Goal: Task Accomplishment & Management: Complete application form

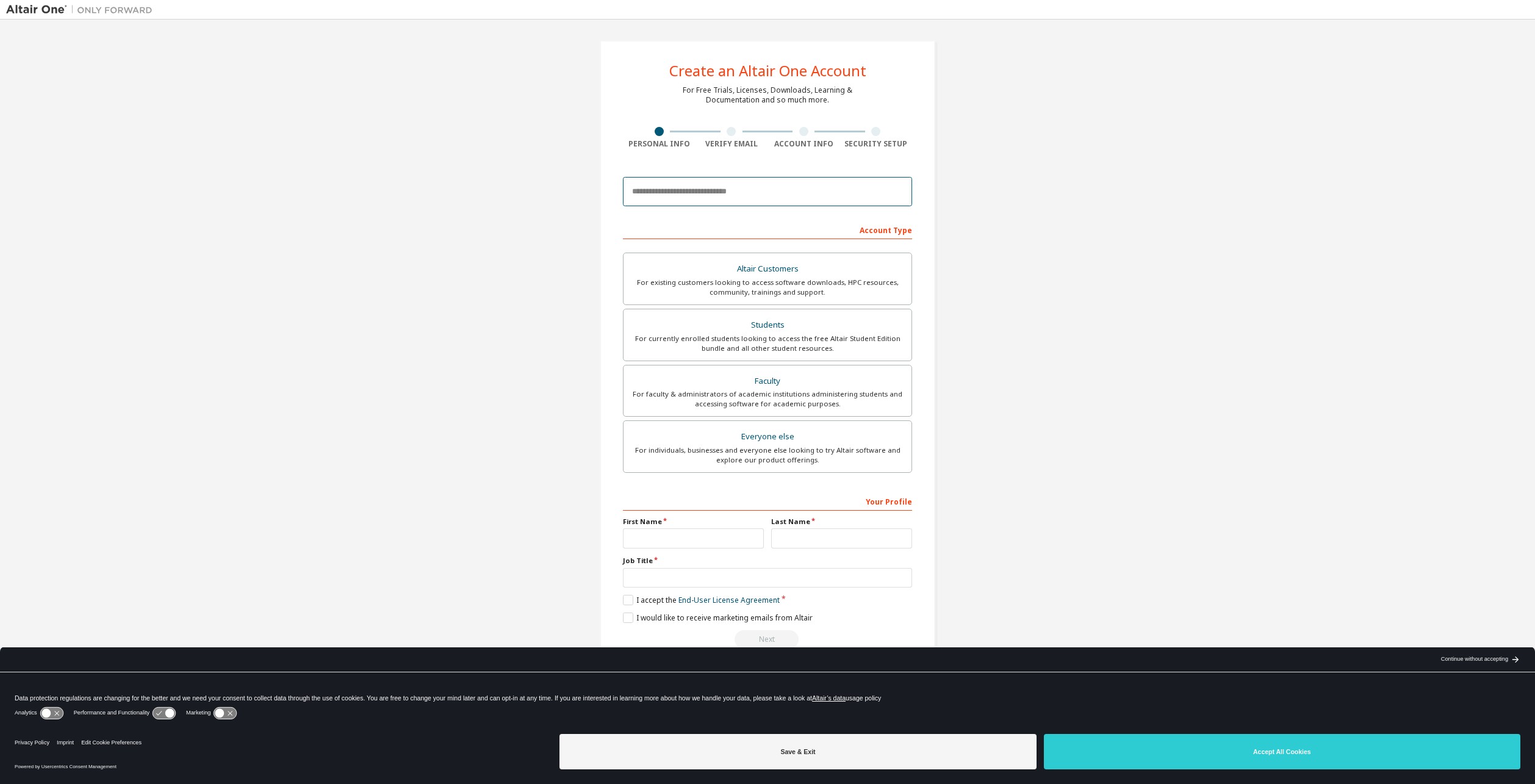
click at [765, 201] on input "email" at bounding box center [768, 191] width 289 height 29
type input "**********"
click at [813, 326] on div "Students" at bounding box center [768, 325] width 273 height 17
click at [740, 541] on input "text" at bounding box center [693, 538] width 141 height 20
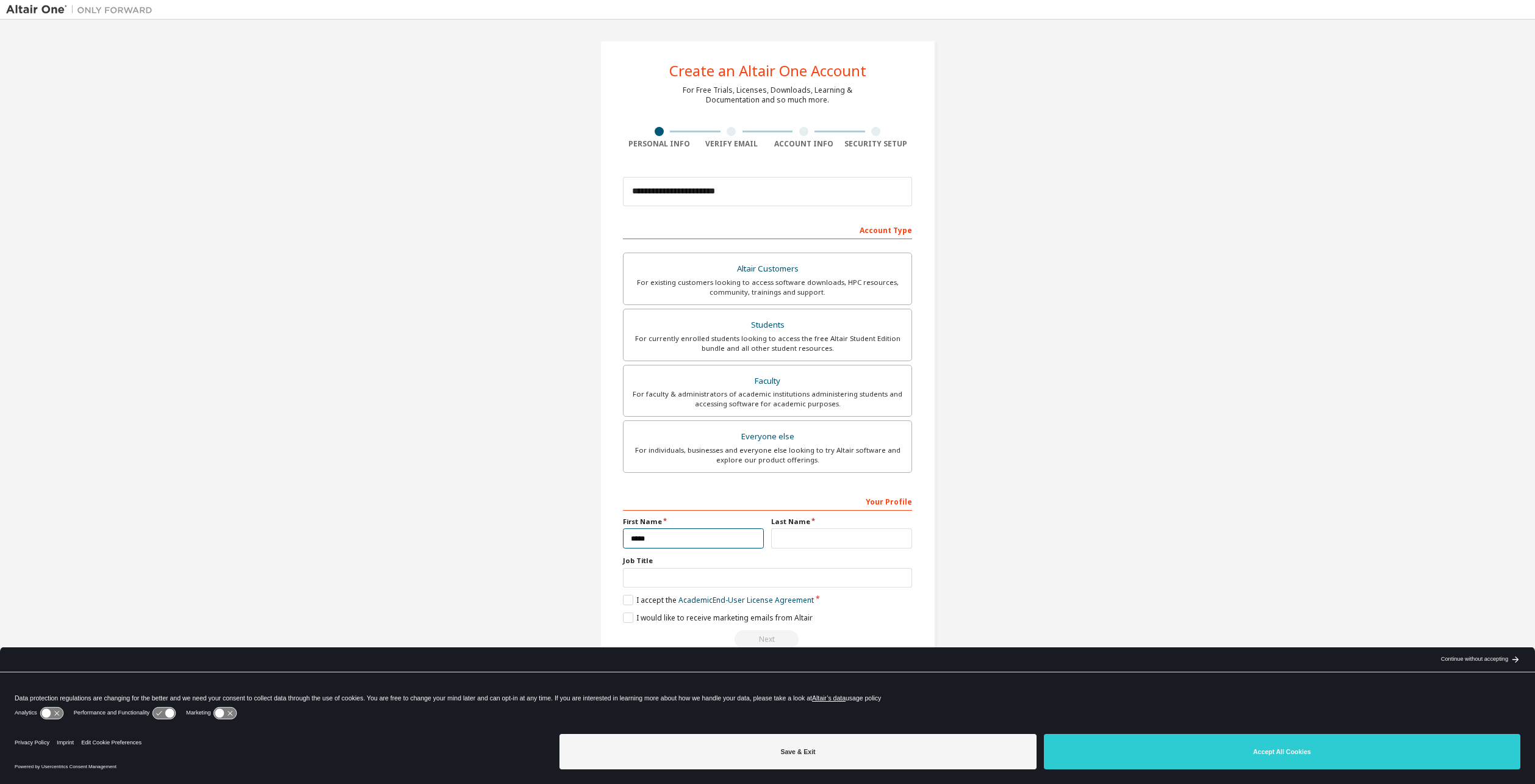
type input "*****"
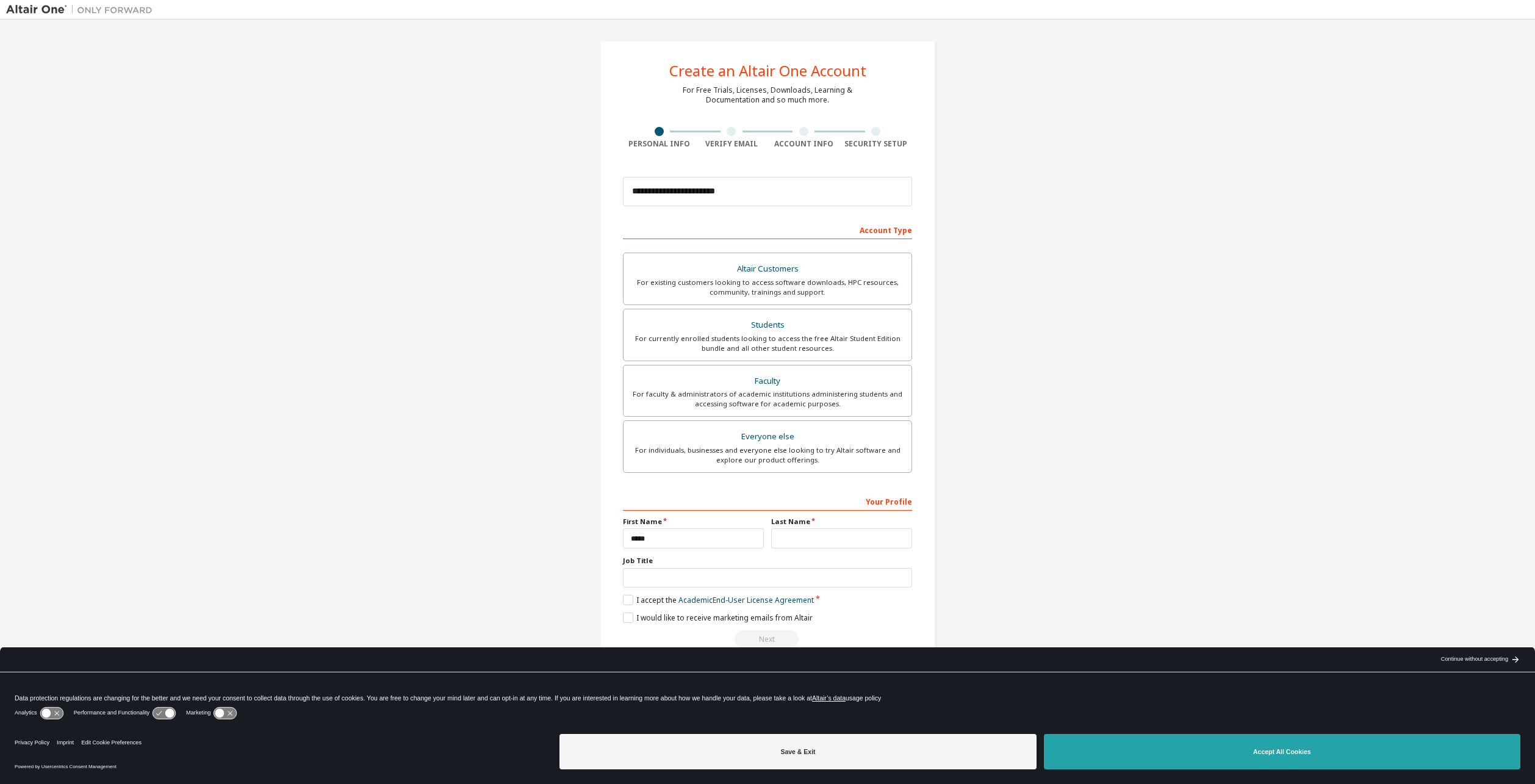
click at [1250, 760] on button "Accept All Cookies" at bounding box center [1282, 752] width 477 height 35
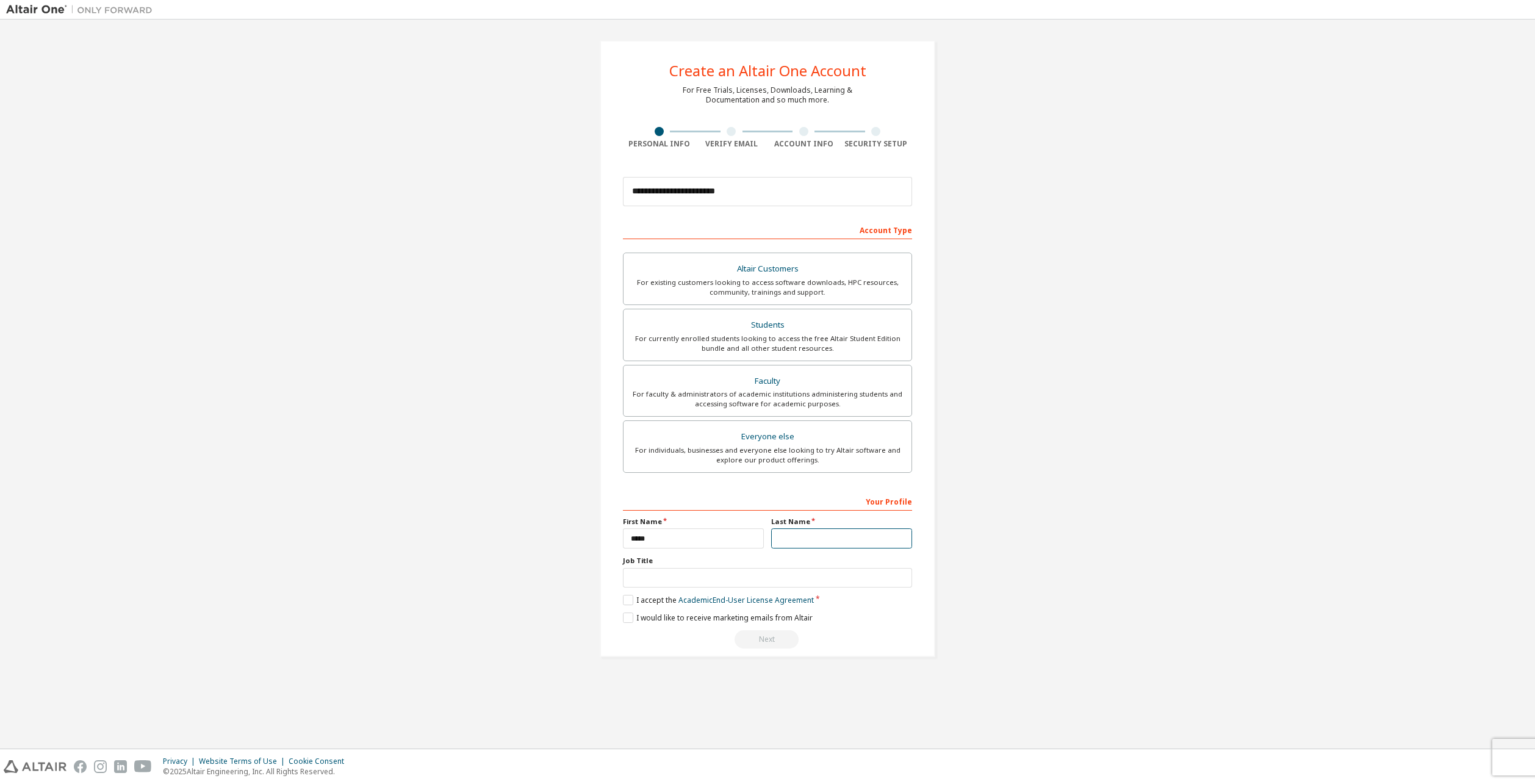
click at [835, 535] on input "text" at bounding box center [841, 538] width 141 height 20
type input "*******"
click at [655, 601] on label "I accept the Academic End-User License Agreement" at bounding box center [719, 600] width 191 height 11
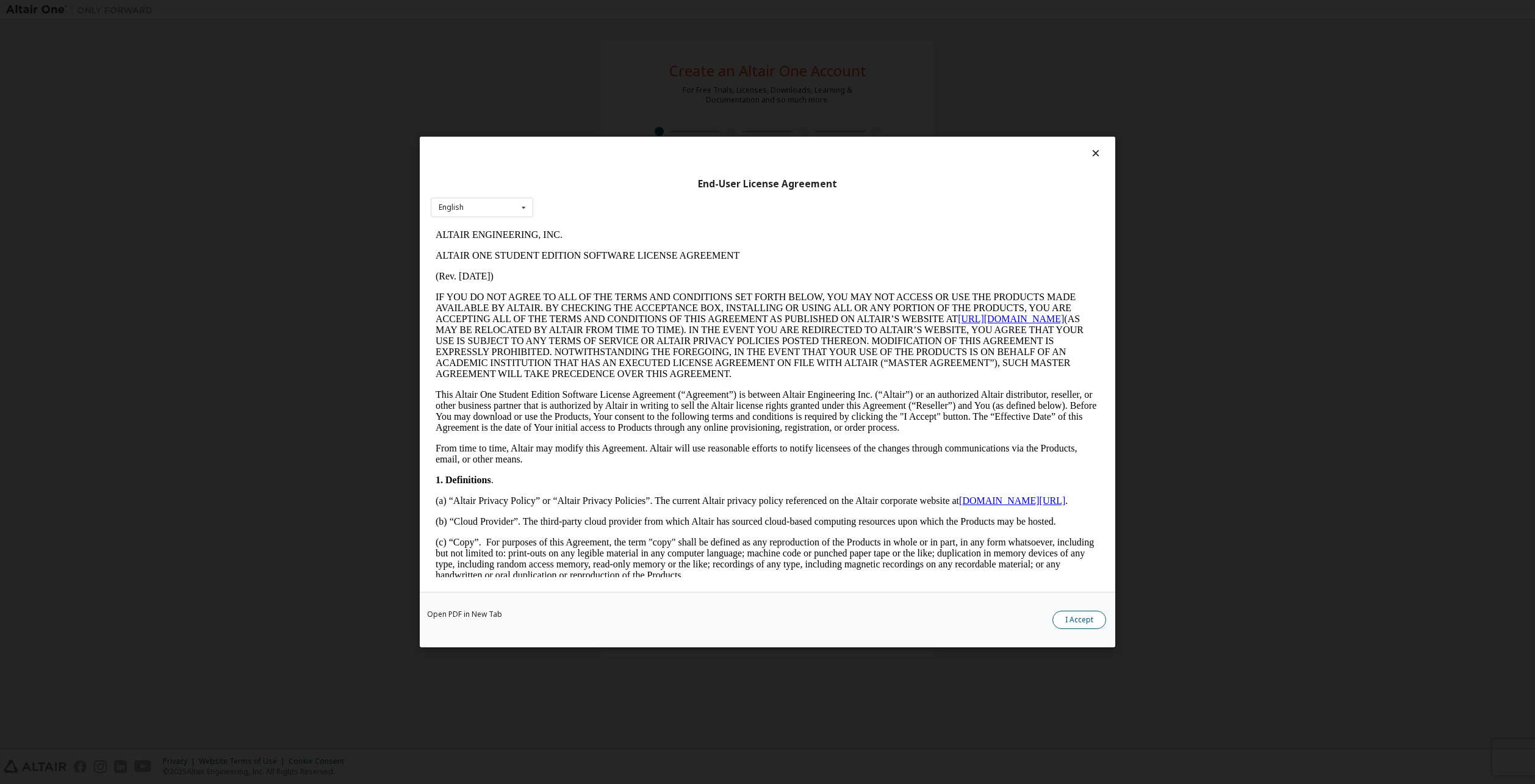
click at [1069, 618] on button "I Accept" at bounding box center [1079, 620] width 53 height 18
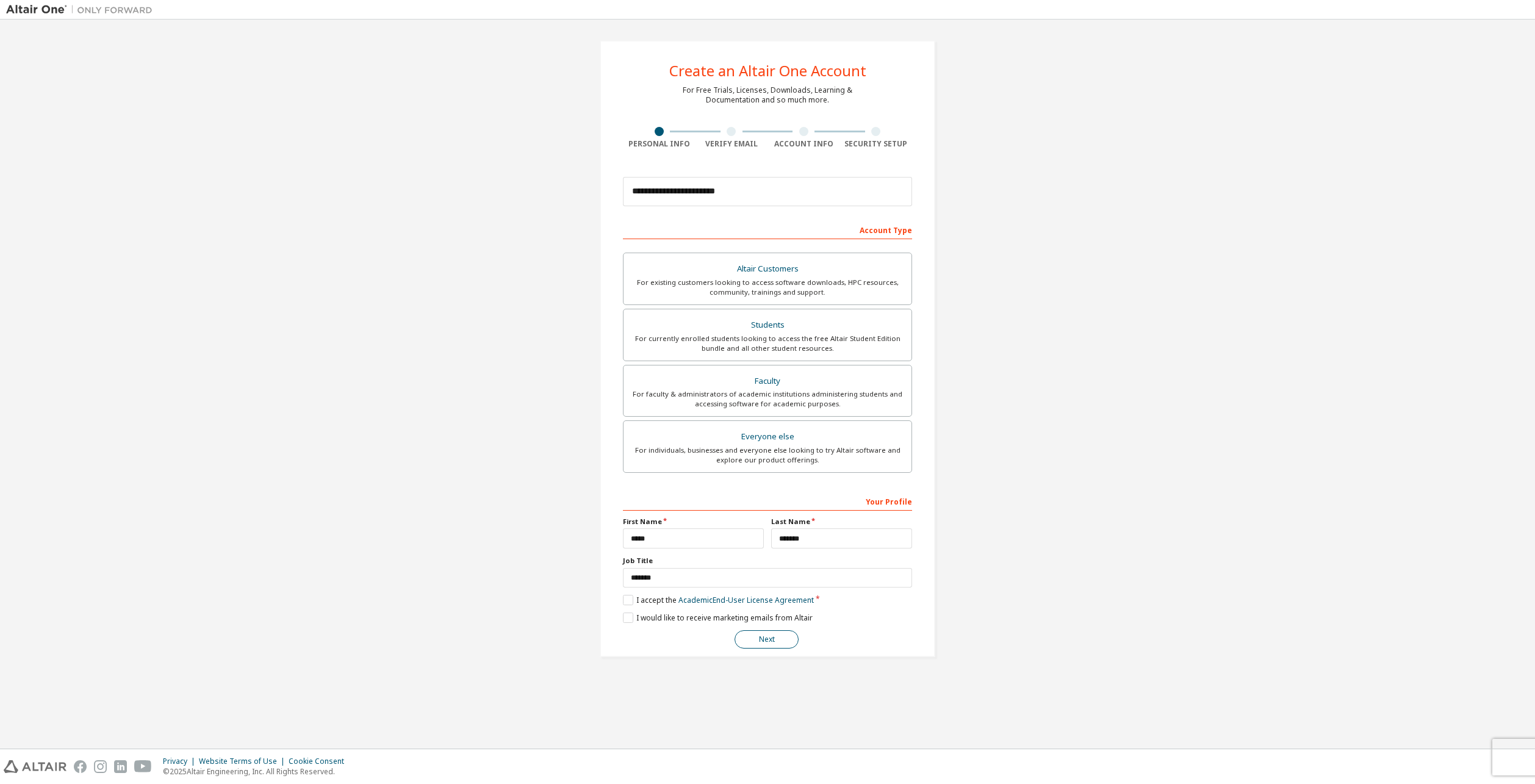
click at [756, 634] on button "Next" at bounding box center [766, 639] width 64 height 18
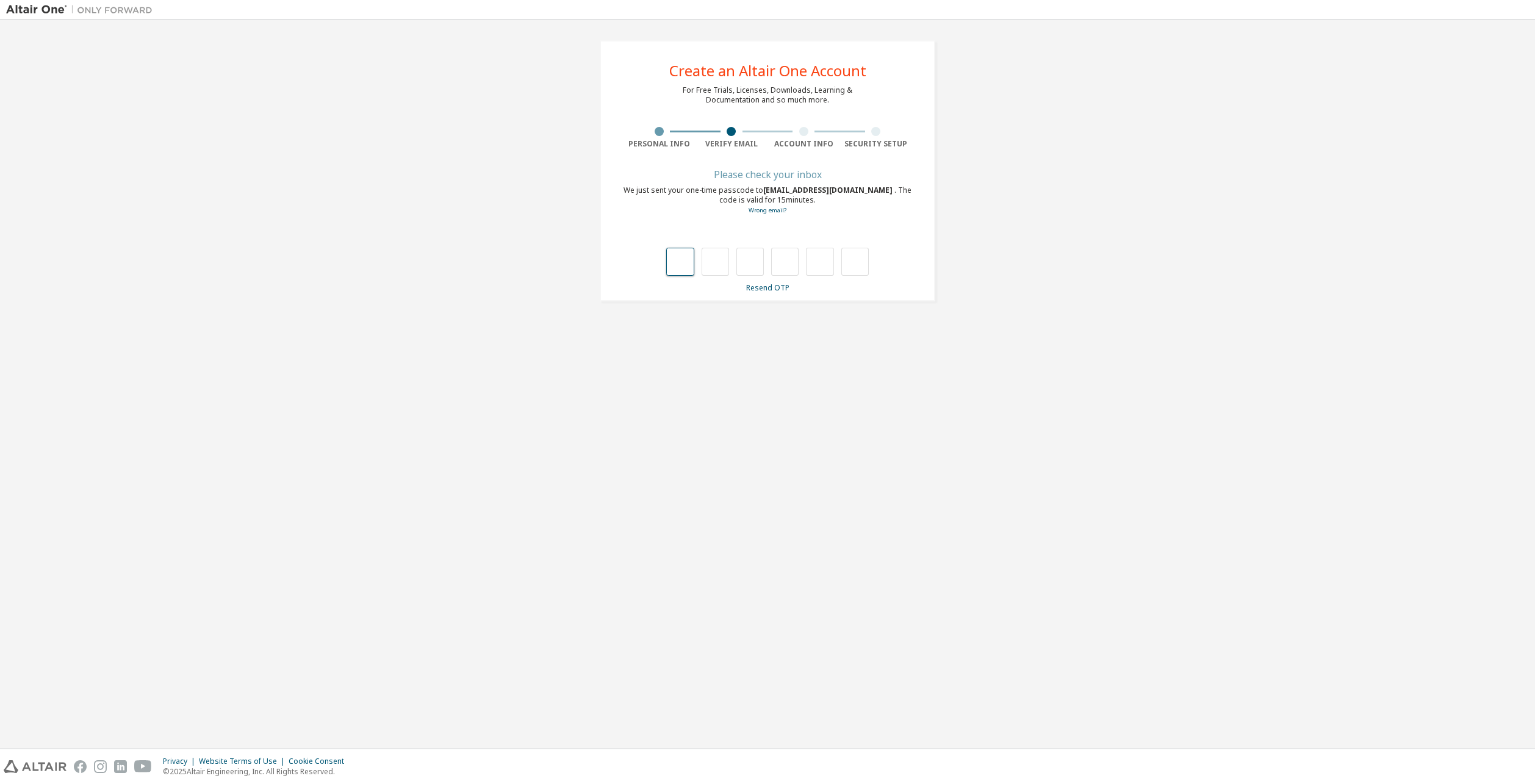
click at [679, 262] on input "text" at bounding box center [680, 261] width 27 height 28
type input "*"
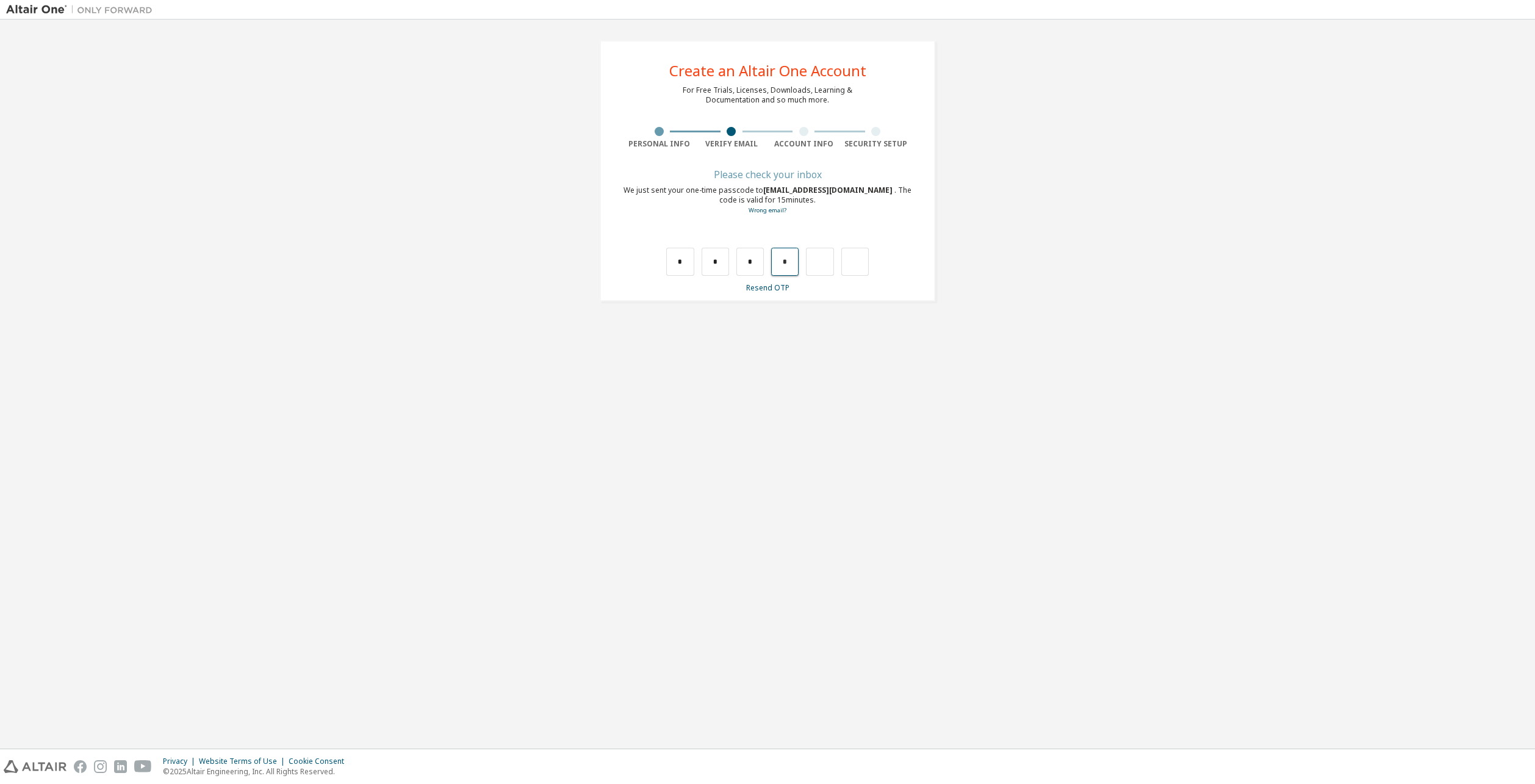
click at [789, 264] on input "*" at bounding box center [785, 261] width 27 height 28
click at [786, 267] on input "text" at bounding box center [785, 261] width 27 height 28
type input "*"
